Goal: Transaction & Acquisition: Purchase product/service

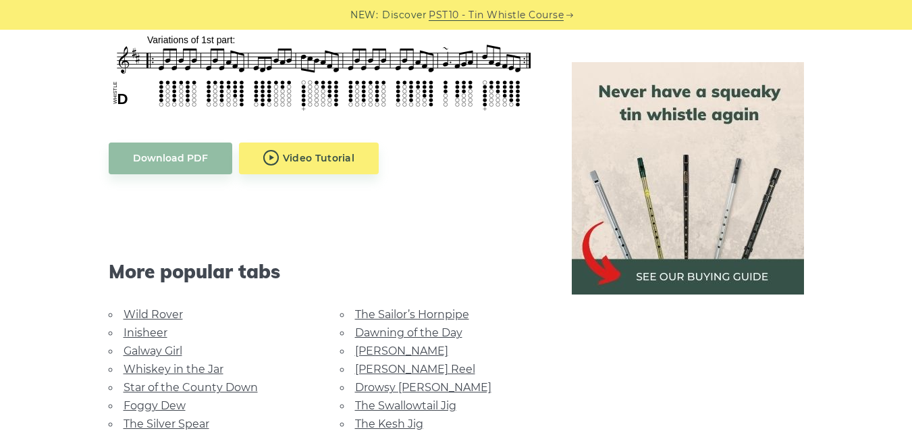
scroll to position [730, 0]
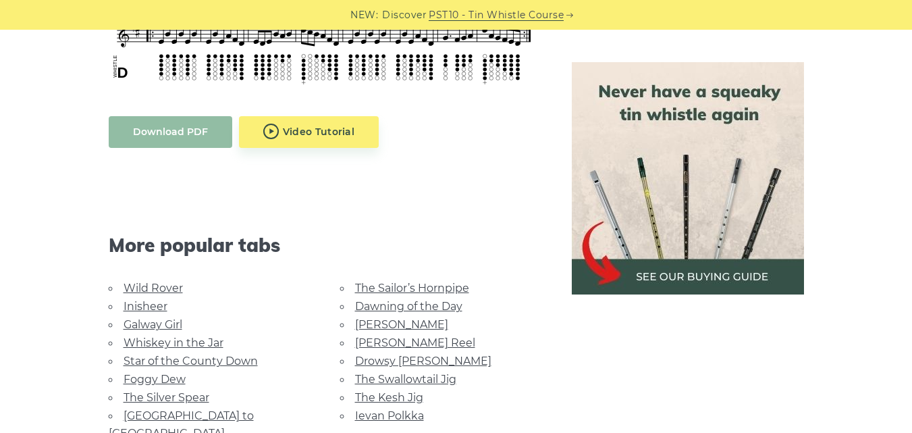
click at [204, 138] on body "NEW: Discover PST10 - Tin Whistle Course Lessons Fingering Charts Tabs & Notes …" at bounding box center [456, 325] width 912 height 2111
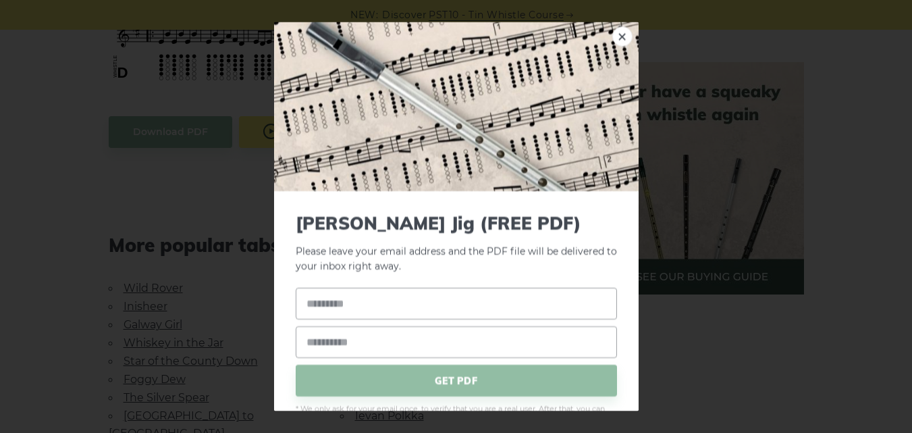
drag, startPoint x: 607, startPoint y: 40, endPoint x: 590, endPoint y: 39, distance: 16.9
click at [612, 39] on link "×" at bounding box center [622, 36] width 20 height 20
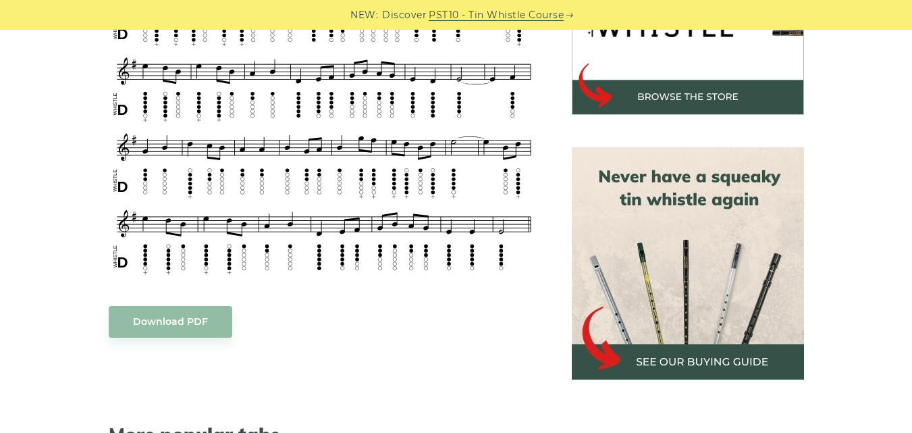
scroll to position [551, 0]
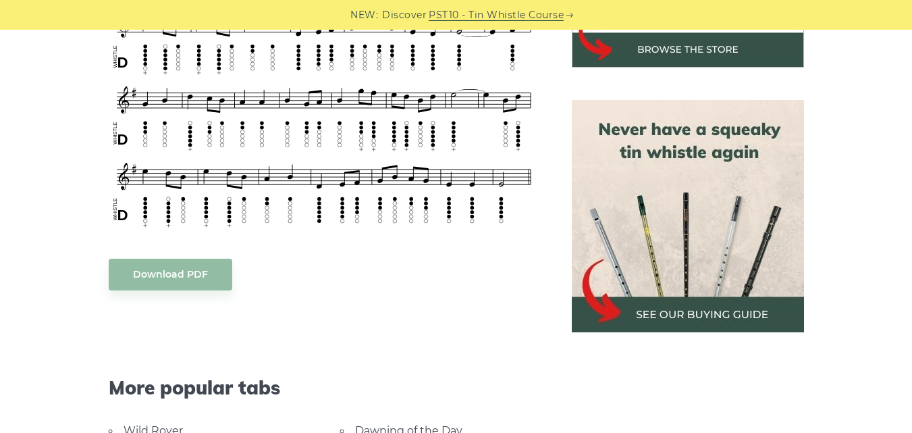
click at [679, 306] on img at bounding box center [688, 216] width 232 height 232
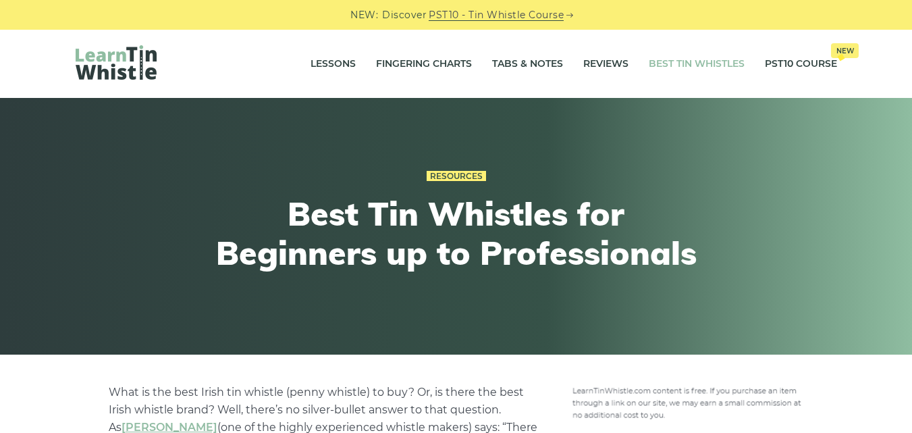
scroll to position [63, 0]
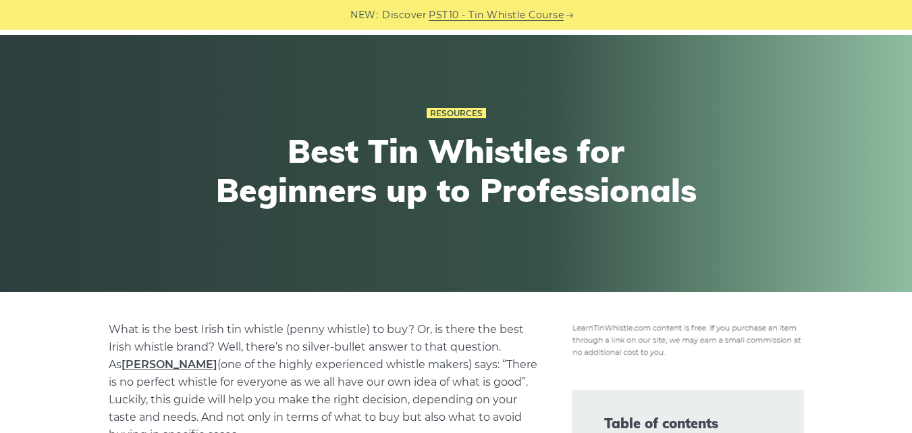
click at [160, 360] on link "[PERSON_NAME]" at bounding box center [169, 364] width 96 height 13
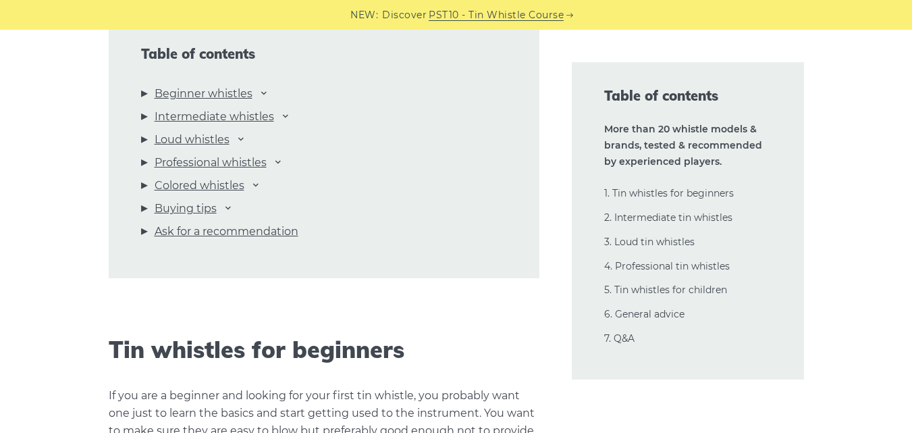
scroll to position [1527, 0]
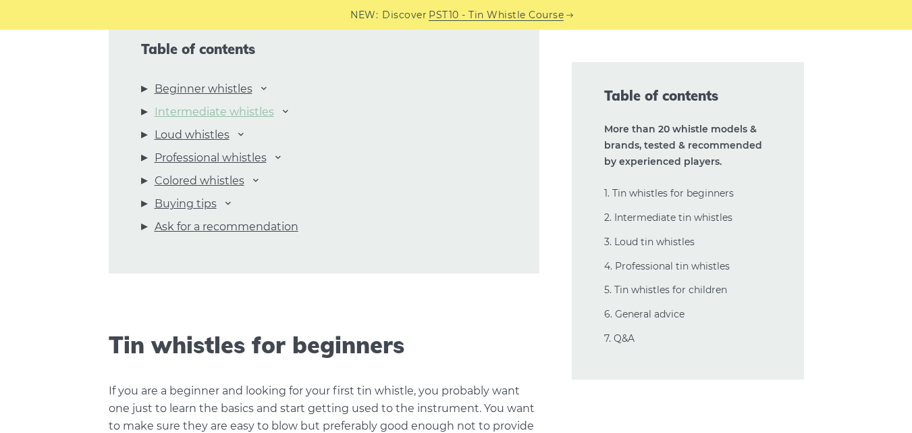
click at [268, 113] on link "Intermediate whistles" at bounding box center [214, 112] width 119 height 18
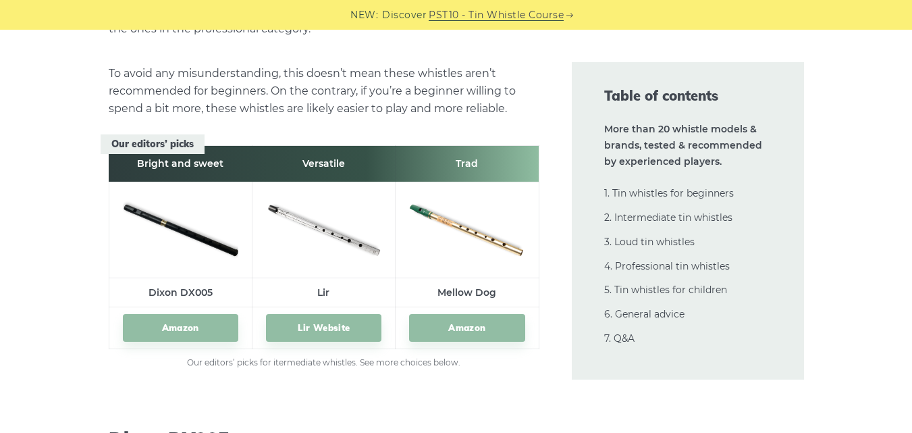
scroll to position [7517, 0]
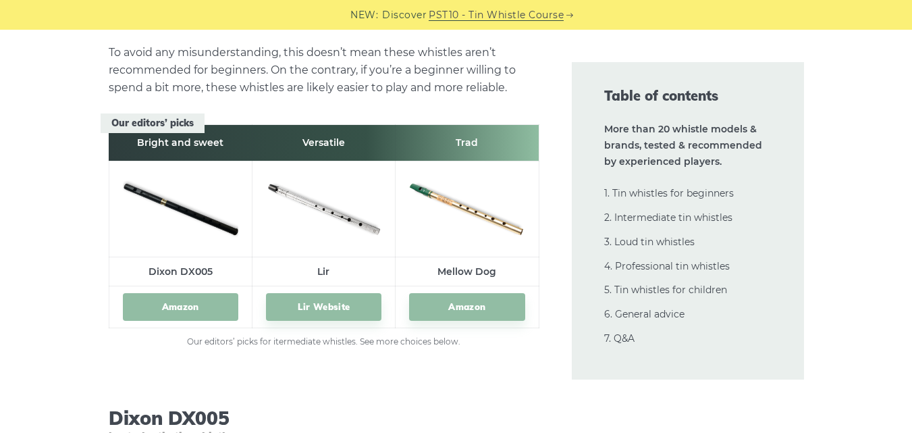
click at [181, 293] on link "Amazon" at bounding box center [180, 307] width 115 height 28
